Goal: Transaction & Acquisition: Purchase product/service

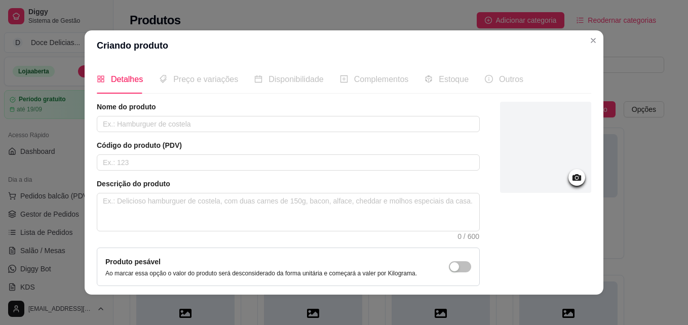
scroll to position [61, 0]
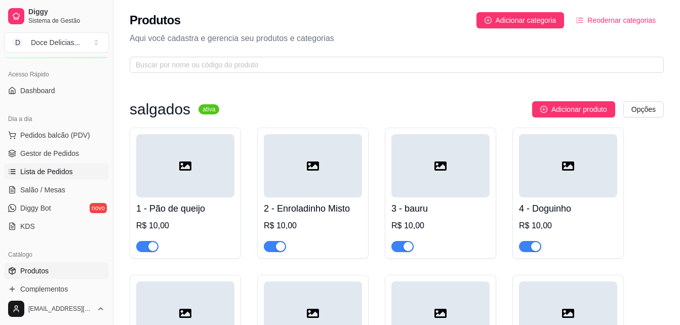
click at [53, 169] on span "Lista de Pedidos" at bounding box center [46, 172] width 53 height 10
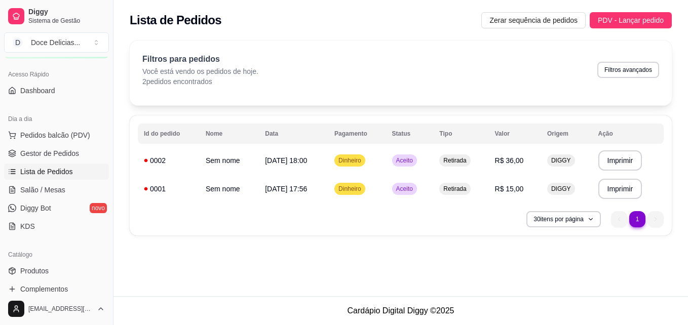
click at [607, 11] on div "Lista de Pedidos Zerar sequência de pedidos PDV - Lançar pedido" at bounding box center [400, 17] width 574 height 34
click at [493, 44] on div "Filtros para pedidos Você está vendo os pedidos de hoje. 2 pedidos encontrados …" at bounding box center [401, 73] width 542 height 65
click at [614, 15] on span "PDV - Lançar pedido" at bounding box center [631, 20] width 66 height 11
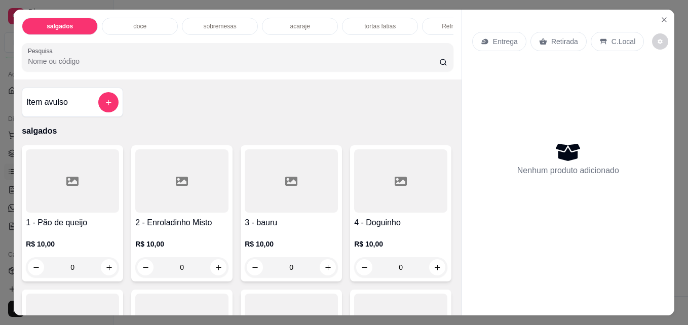
click at [232, 25] on div "sobremesas" at bounding box center [220, 26] width 76 height 17
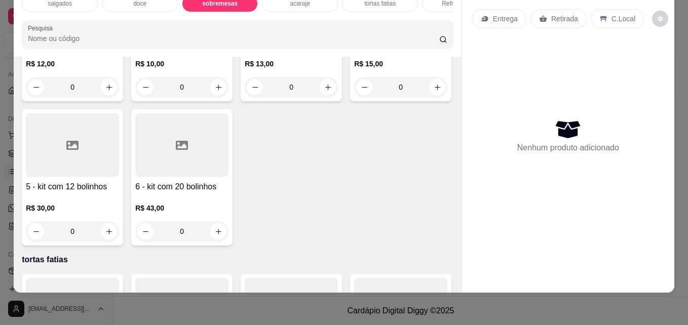
type input "1"
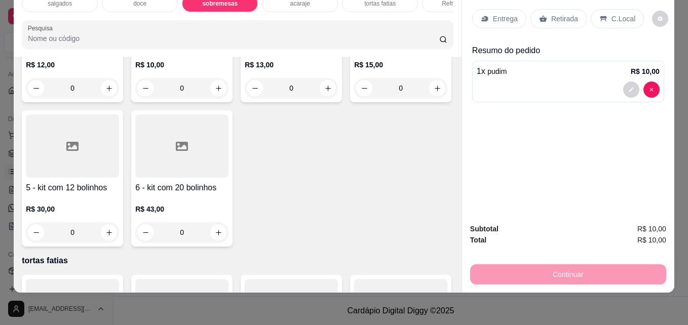
click at [558, 9] on div "Retirada" at bounding box center [558, 18] width 56 height 19
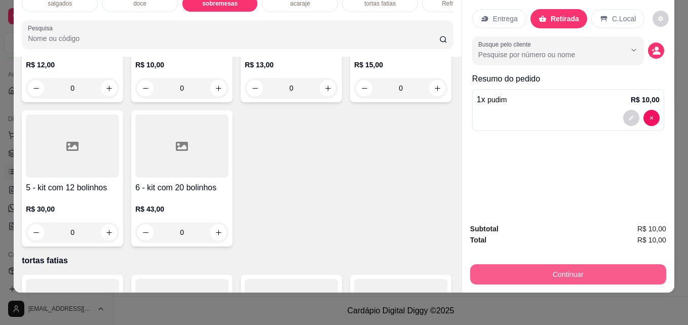
click at [505, 264] on button "Continuar" at bounding box center [568, 274] width 196 height 20
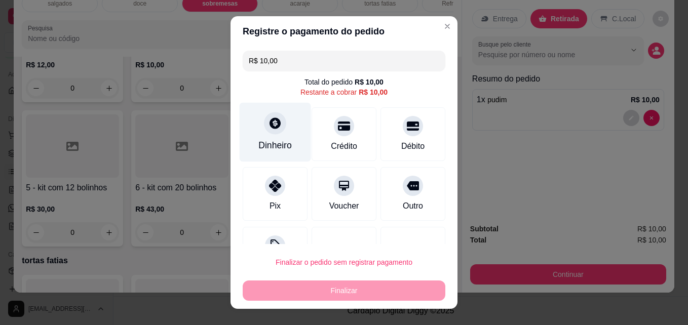
click at [280, 122] on div "Dinheiro" at bounding box center [275, 132] width 71 height 59
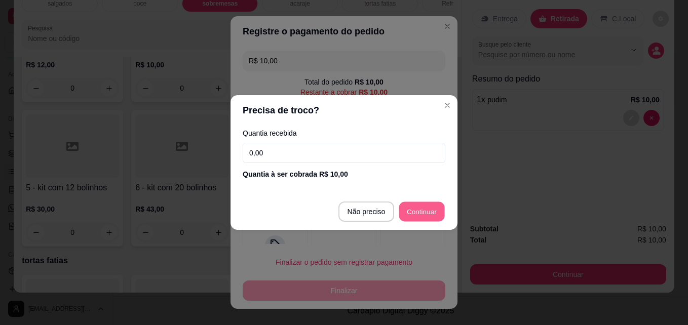
type input "R$ 0,00"
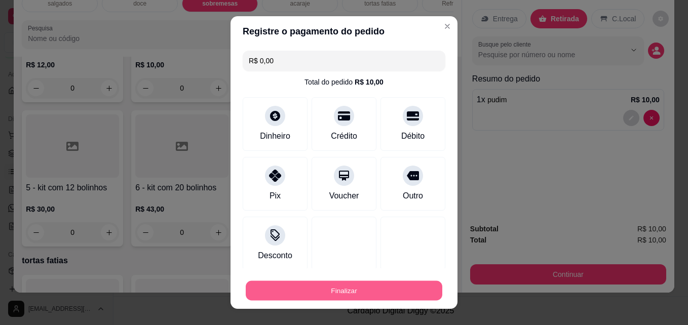
click at [368, 284] on button "Finalizar" at bounding box center [344, 291] width 196 height 20
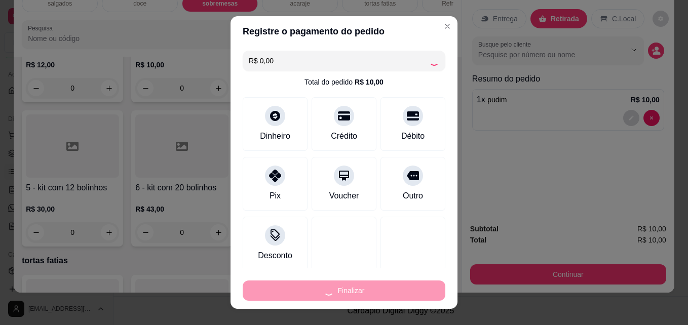
type input "0"
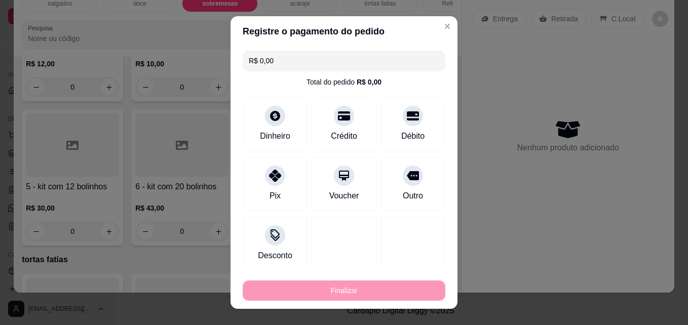
type input "-R$ 10,00"
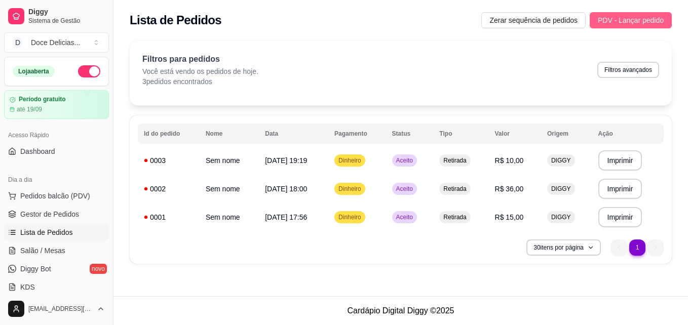
click at [650, 20] on span "PDV - Lançar pedido" at bounding box center [631, 20] width 66 height 11
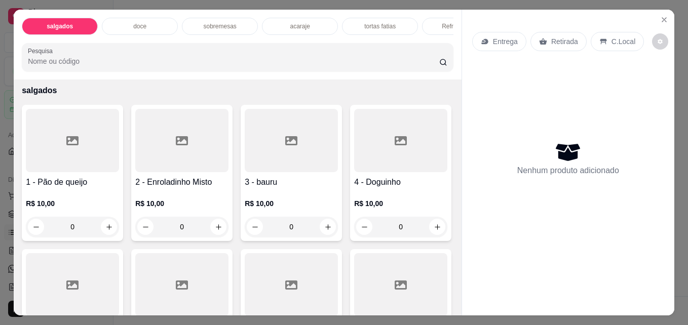
scroll to position [61, 0]
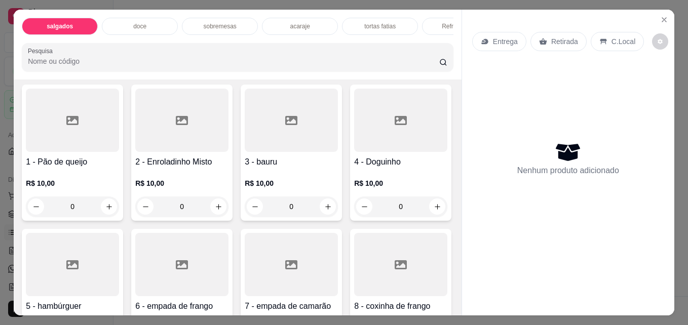
click at [308, 21] on div "acaraje" at bounding box center [300, 26] width 76 height 17
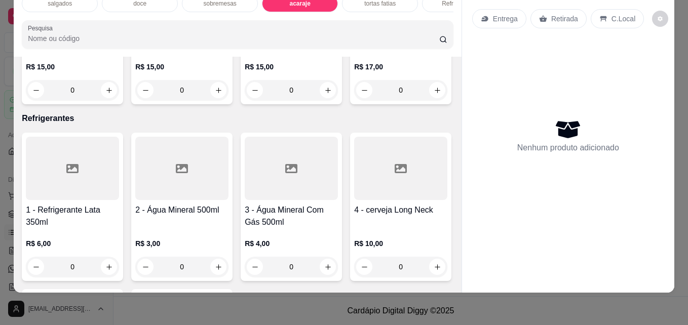
scroll to position [1283, 0]
type input "1"
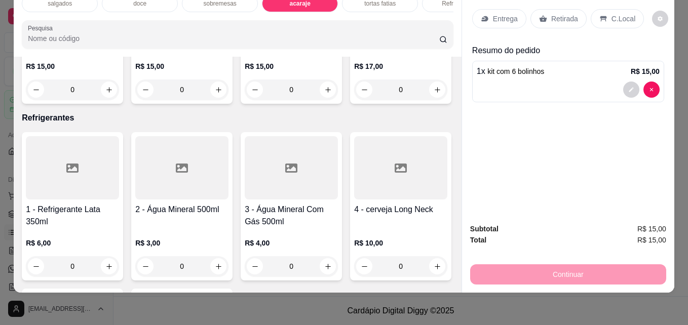
type input "1"
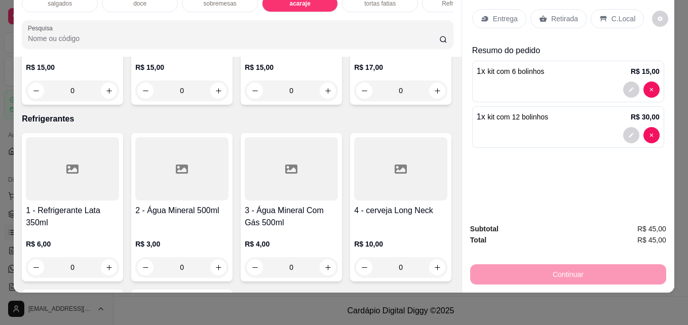
click at [555, 14] on p "Retirada" at bounding box center [564, 19] width 27 height 10
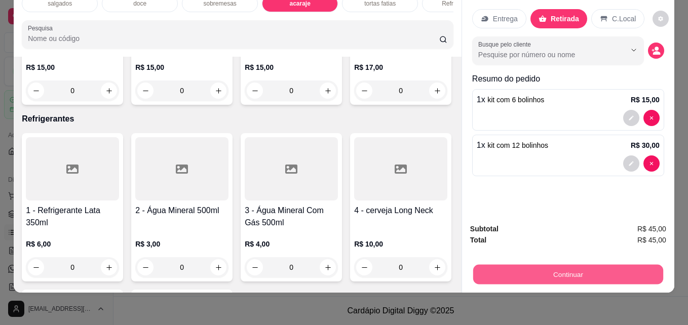
click at [536, 264] on button "Continuar" at bounding box center [568, 274] width 190 height 20
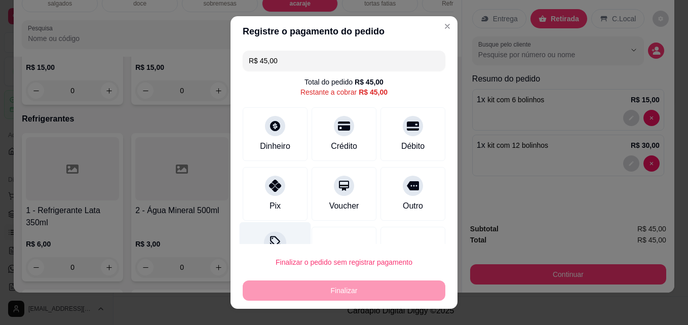
click at [277, 231] on div "Desconto" at bounding box center [275, 251] width 71 height 59
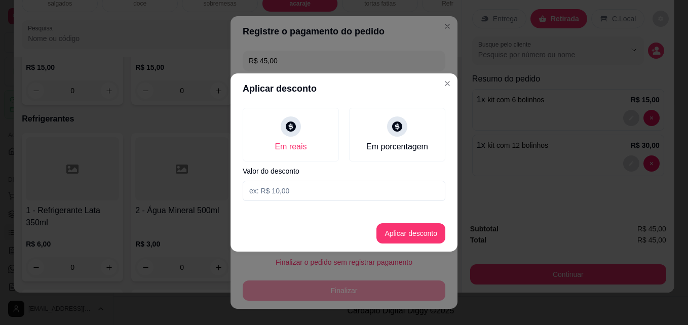
click at [297, 194] on input at bounding box center [344, 191] width 203 height 20
type input "9,00"
click at [436, 229] on button "Aplicar desconto" at bounding box center [411, 234] width 66 height 20
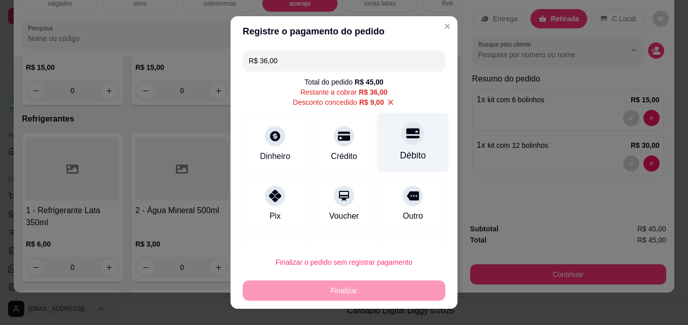
click at [377, 157] on div "Débito" at bounding box center [412, 142] width 71 height 59
type input "R$ 0,00"
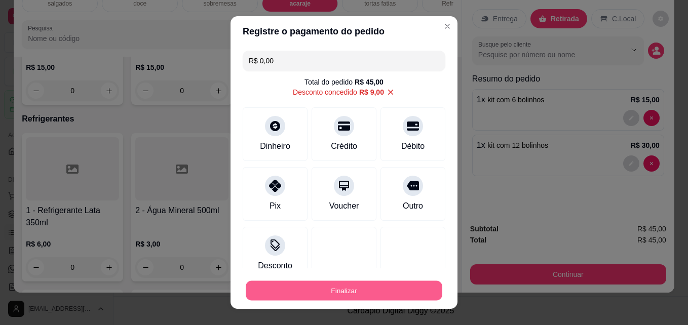
click at [317, 297] on button "Finalizar" at bounding box center [344, 291] width 196 height 20
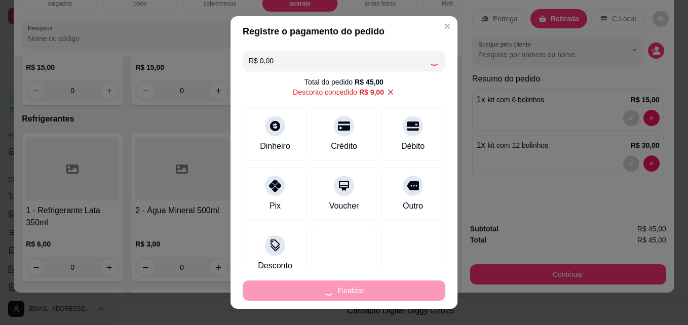
type input "0"
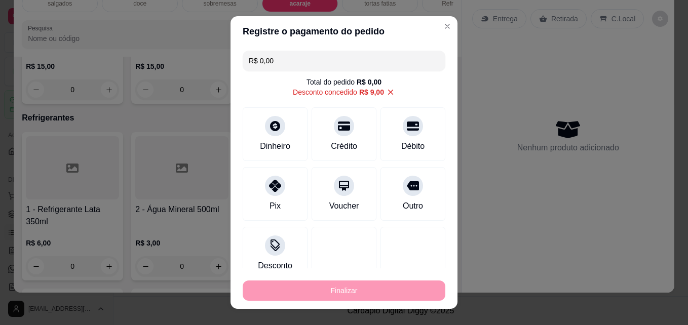
type input "-R$ 45,00"
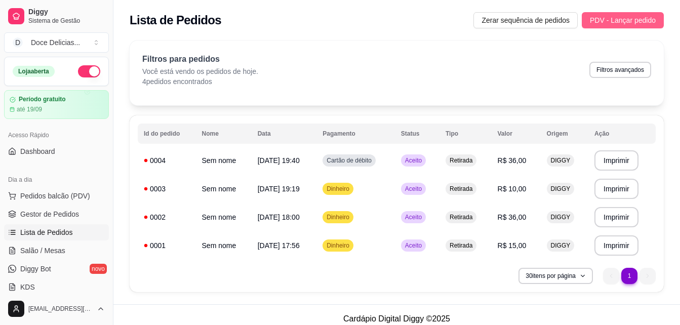
click at [621, 21] on span "PDV - Lançar pedido" at bounding box center [623, 20] width 66 height 11
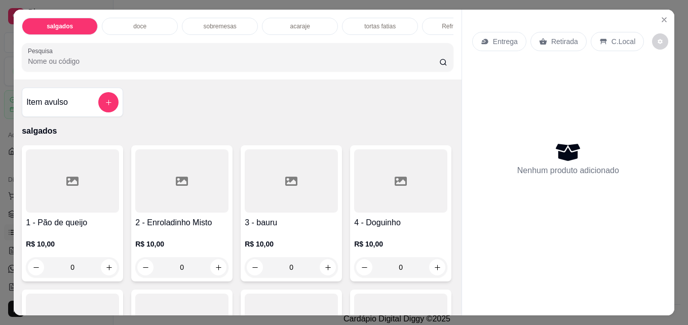
click at [165, 28] on div "doce" at bounding box center [140, 26] width 76 height 17
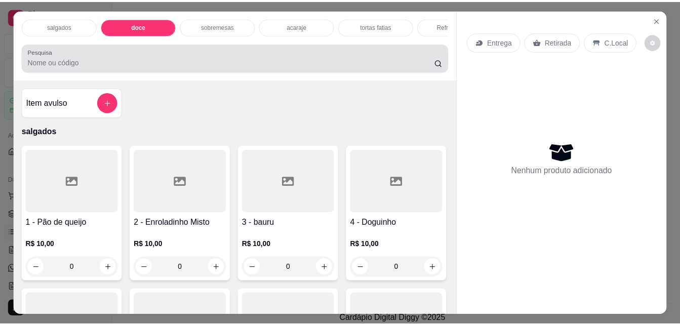
scroll to position [26, 0]
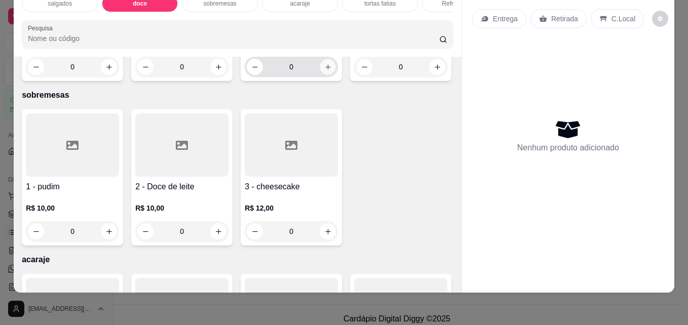
click at [324, 71] on icon "increase-product-quantity" at bounding box center [328, 67] width 8 height 8
type input "1"
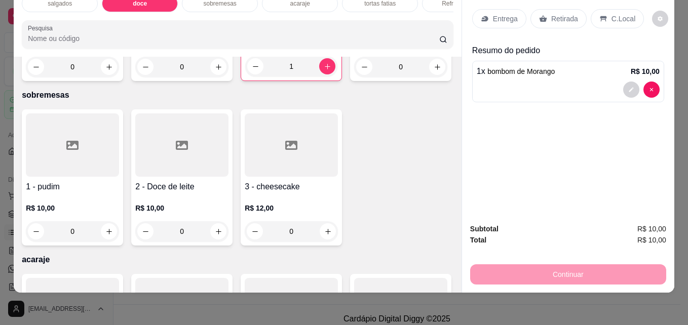
click at [554, 17] on div "Retirada" at bounding box center [558, 18] width 56 height 19
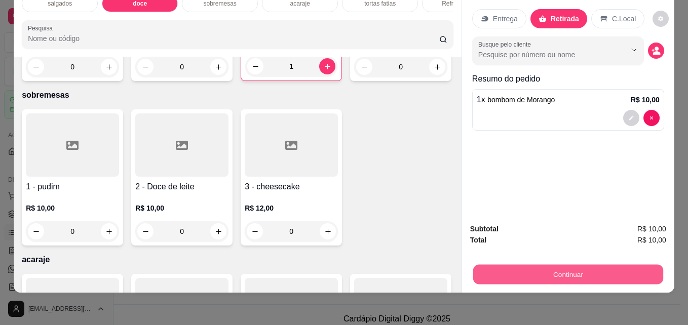
click at [574, 264] on button "Continuar" at bounding box center [568, 274] width 190 height 20
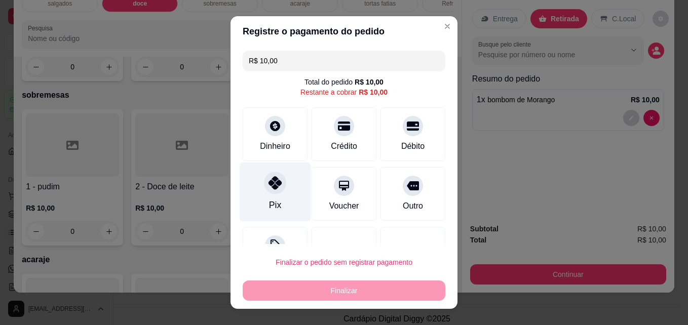
click at [269, 206] on div "Pix" at bounding box center [275, 205] width 12 height 13
type input "R$ 0,00"
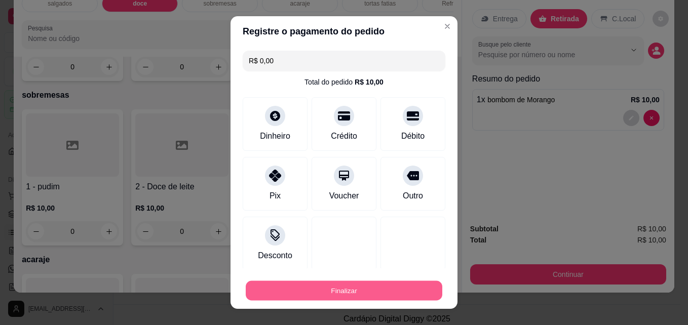
click at [295, 281] on button "Finalizar" at bounding box center [344, 291] width 196 height 20
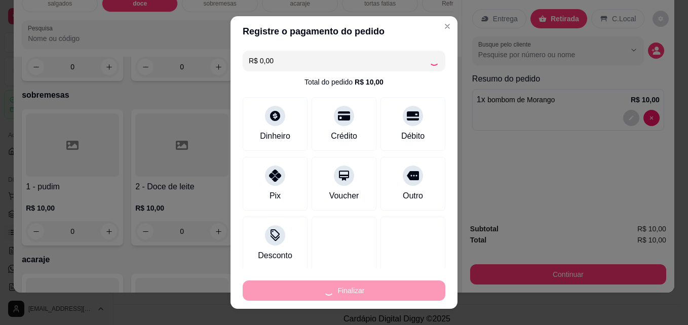
type input "0"
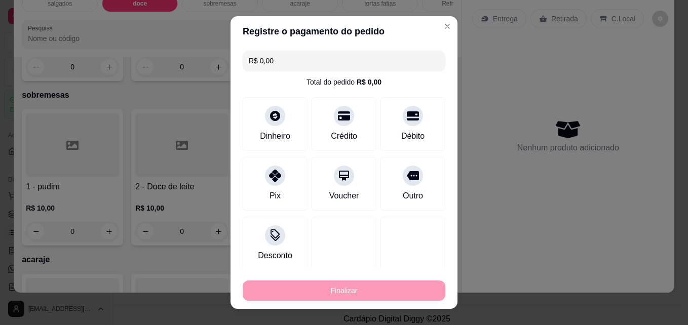
type input "-R$ 10,00"
